Goal: Task Accomplishment & Management: Use online tool/utility

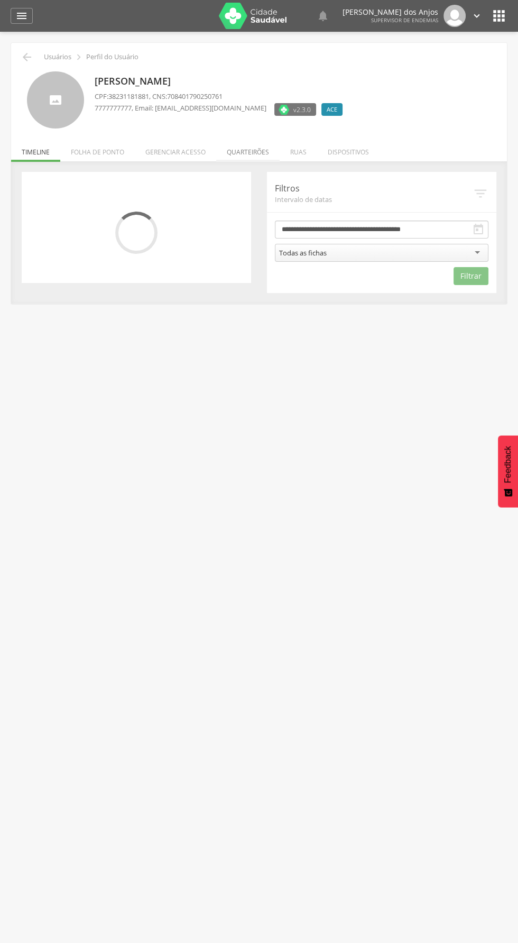
click at [243, 154] on li "Quarteirões" at bounding box center [247, 149] width 63 height 25
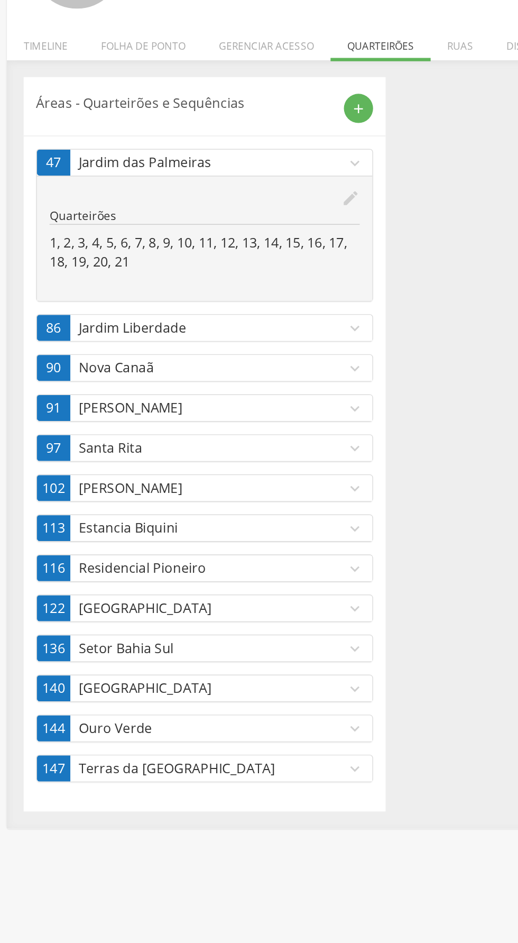
click at [227, 224] on icon "expand_more" at bounding box center [232, 227] width 12 height 12
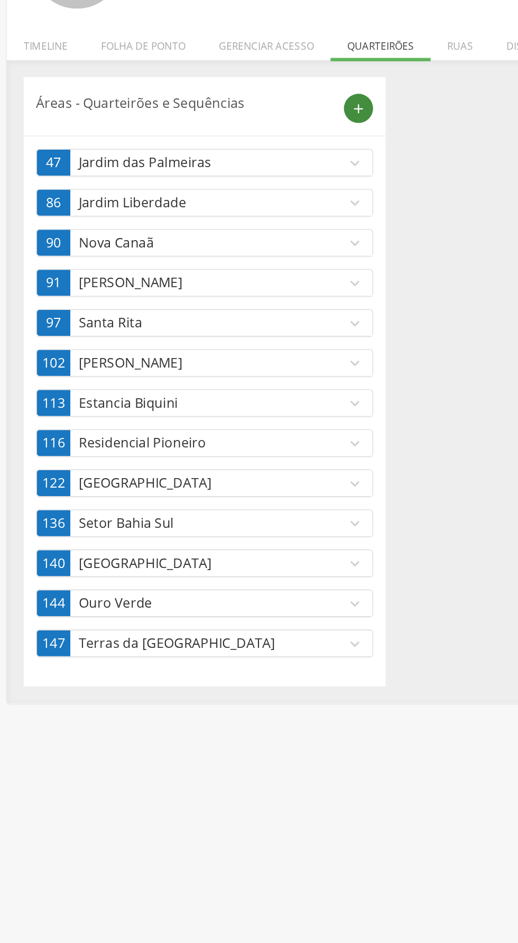
click at [232, 199] on div "add" at bounding box center [234, 191] width 19 height 19
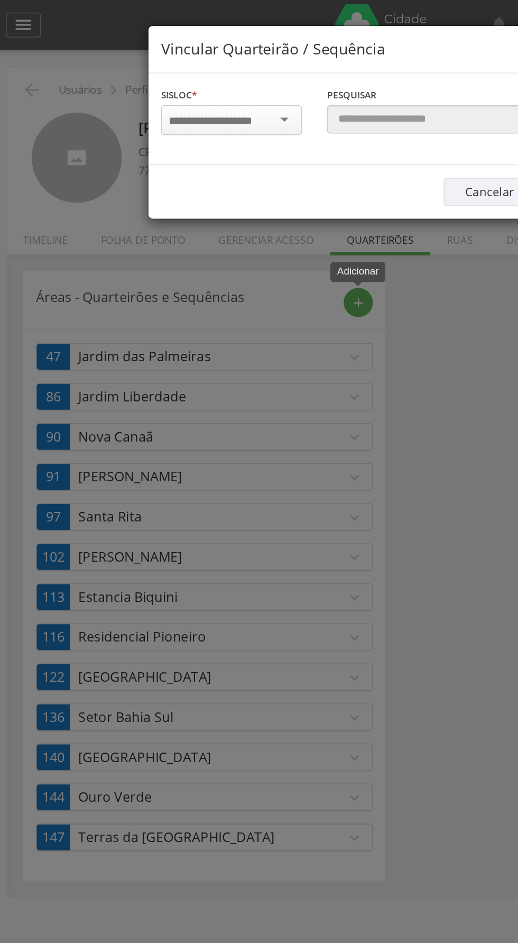
click at [178, 76] on input "select-one" at bounding box center [147, 77] width 66 height 10
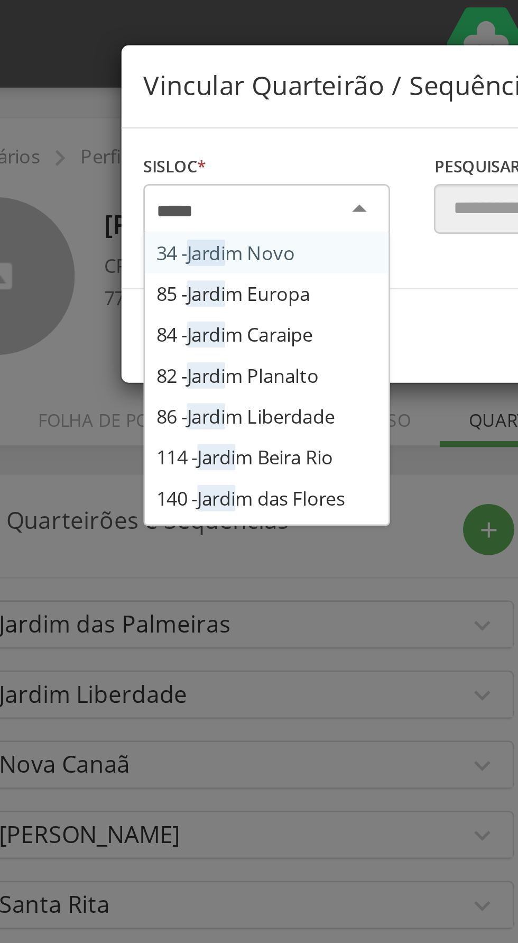
type input "******"
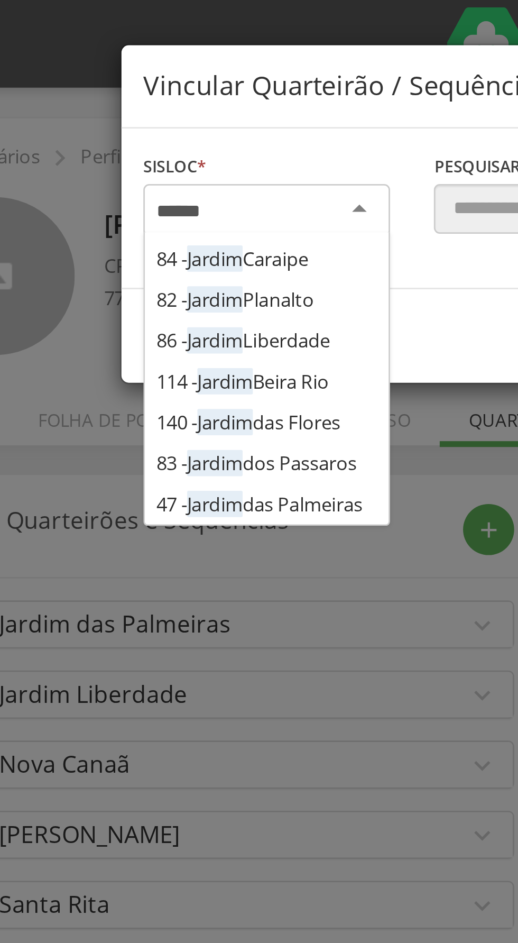
scroll to position [34, 0]
click at [173, 105] on div "Sisloc * 34 - [GEOGRAPHIC_DATA] 85 - [GEOGRAPHIC_DATA] 84 - [GEOGRAPHIC_DATA] 8…" at bounding box center [259, 76] width 316 height 58
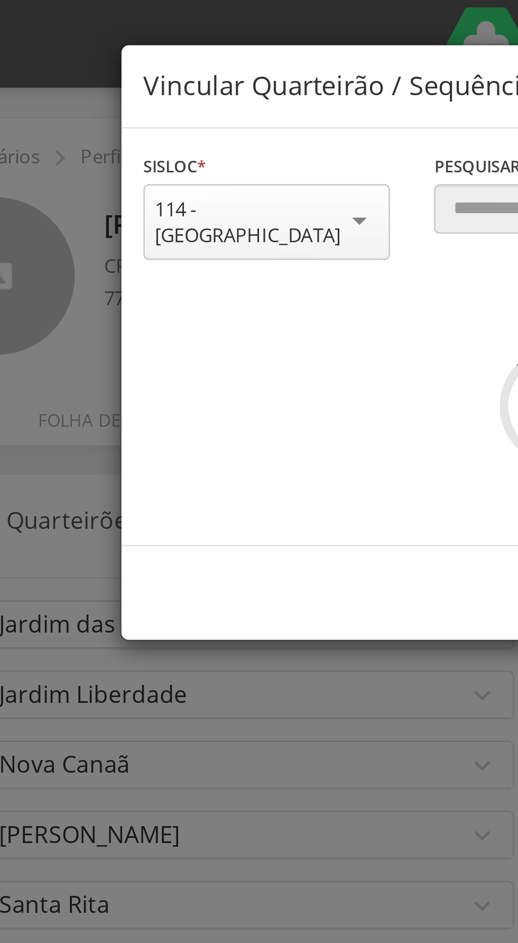
scroll to position [0, 0]
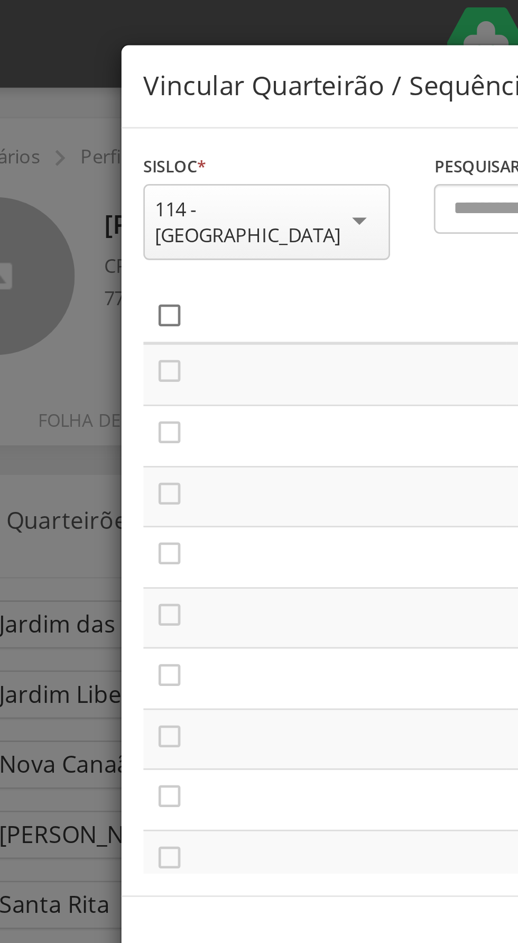
click at [117, 109] on icon "" at bounding box center [118, 114] width 11 height 11
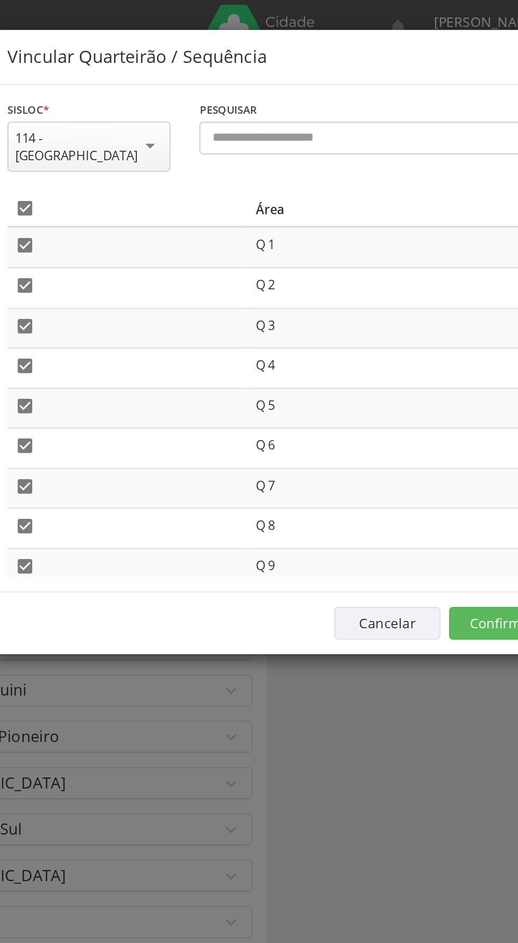
scroll to position [2, 0]
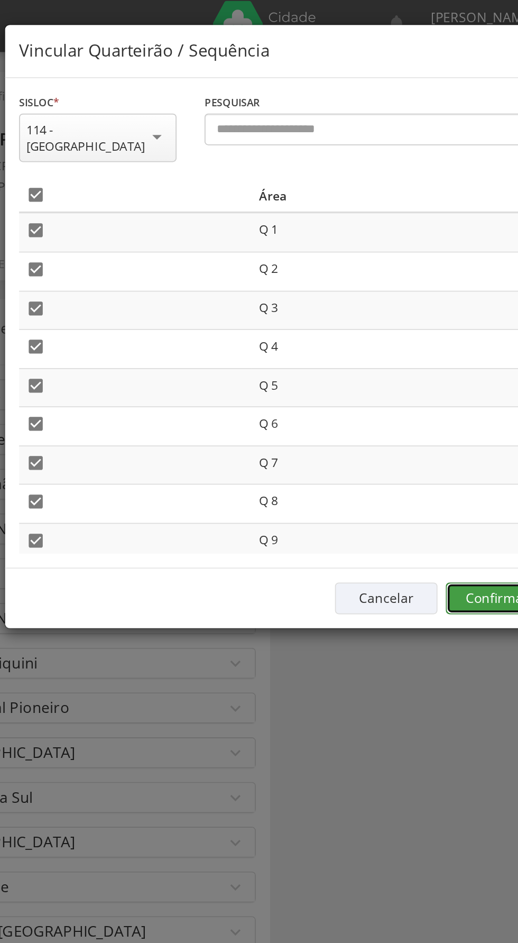
click at [370, 334] on button "Confirmar" at bounding box center [380, 342] width 58 height 18
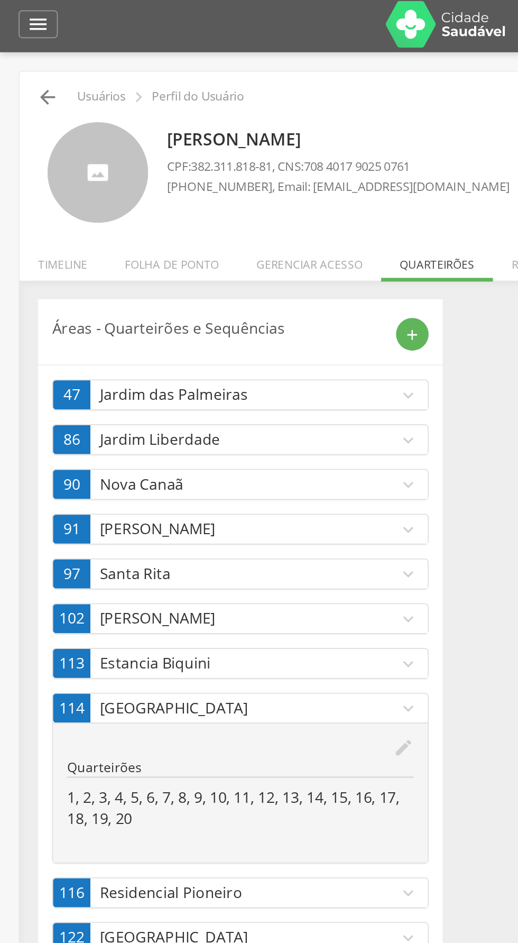
click at [28, 59] on icon "" at bounding box center [27, 57] width 13 height 13
click at [22, 58] on icon "" at bounding box center [27, 57] width 13 height 13
